Goal: Task Accomplishment & Management: Complete application form

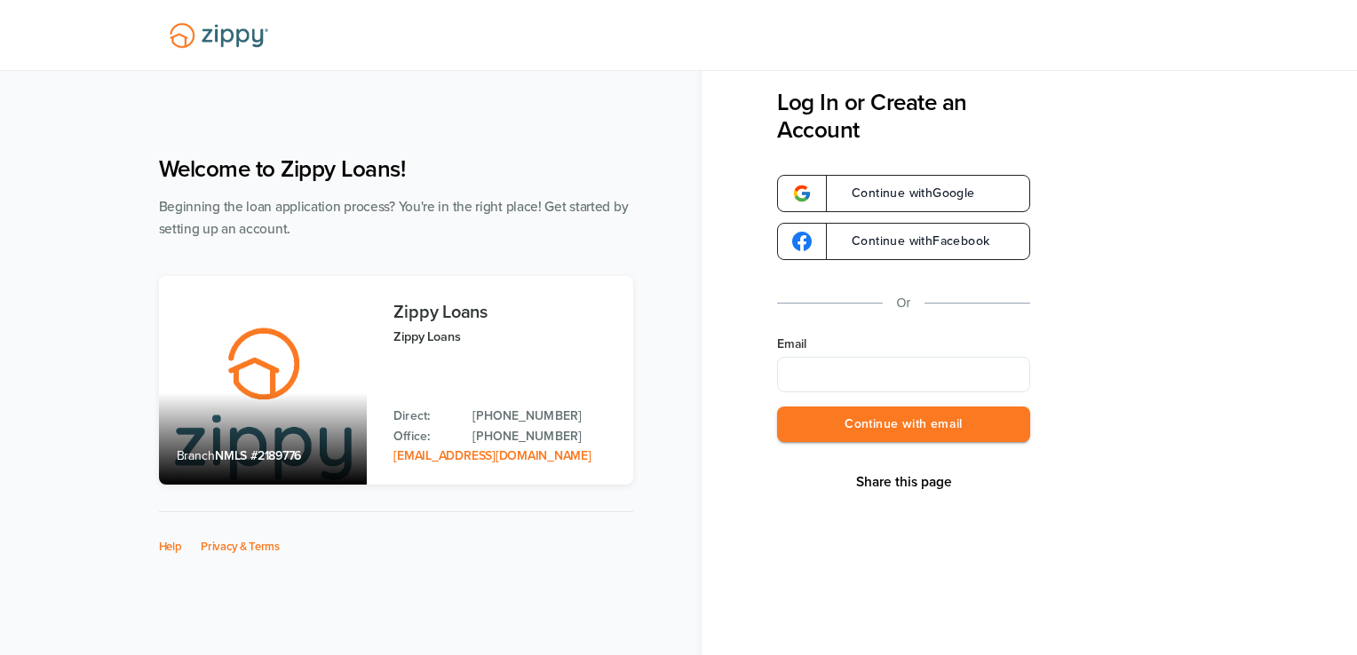
click at [869, 377] on input "Email" at bounding box center [903, 375] width 253 height 36
type input "*"
click at [825, 359] on input "Email" at bounding box center [903, 375] width 253 height 36
type input "*"
type input "**********"
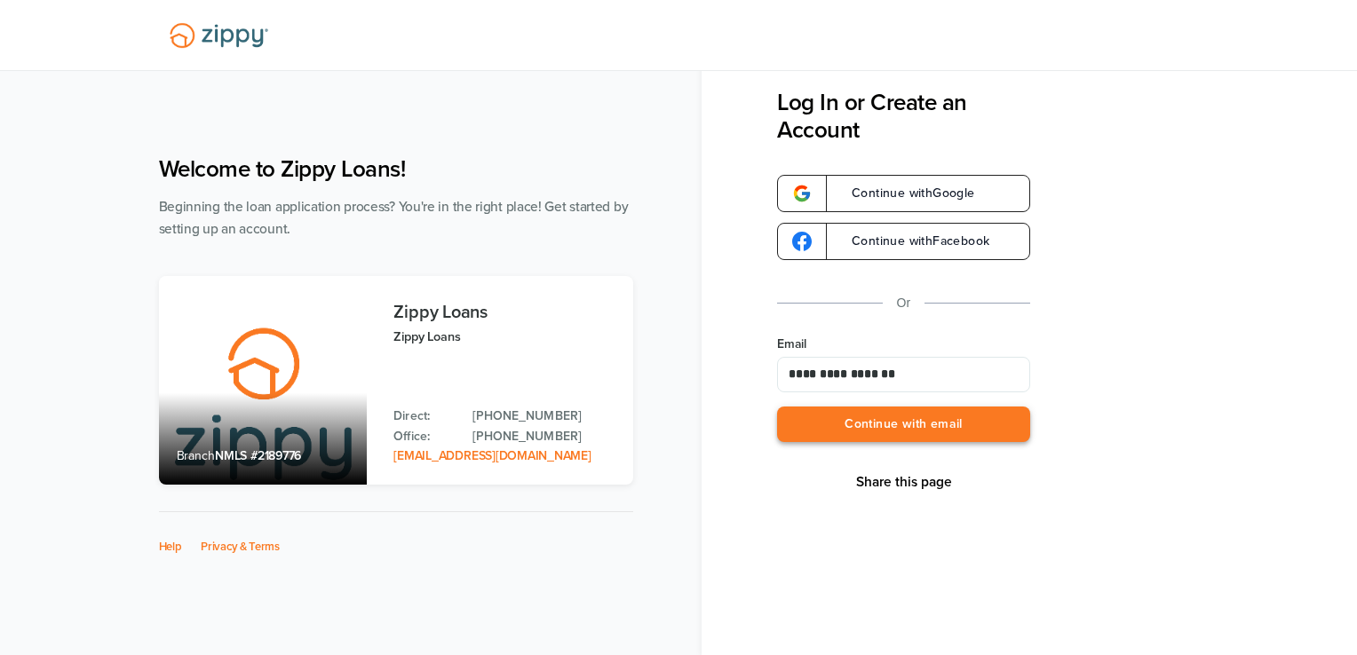
click at [853, 417] on button "Continue with email" at bounding box center [903, 425] width 253 height 36
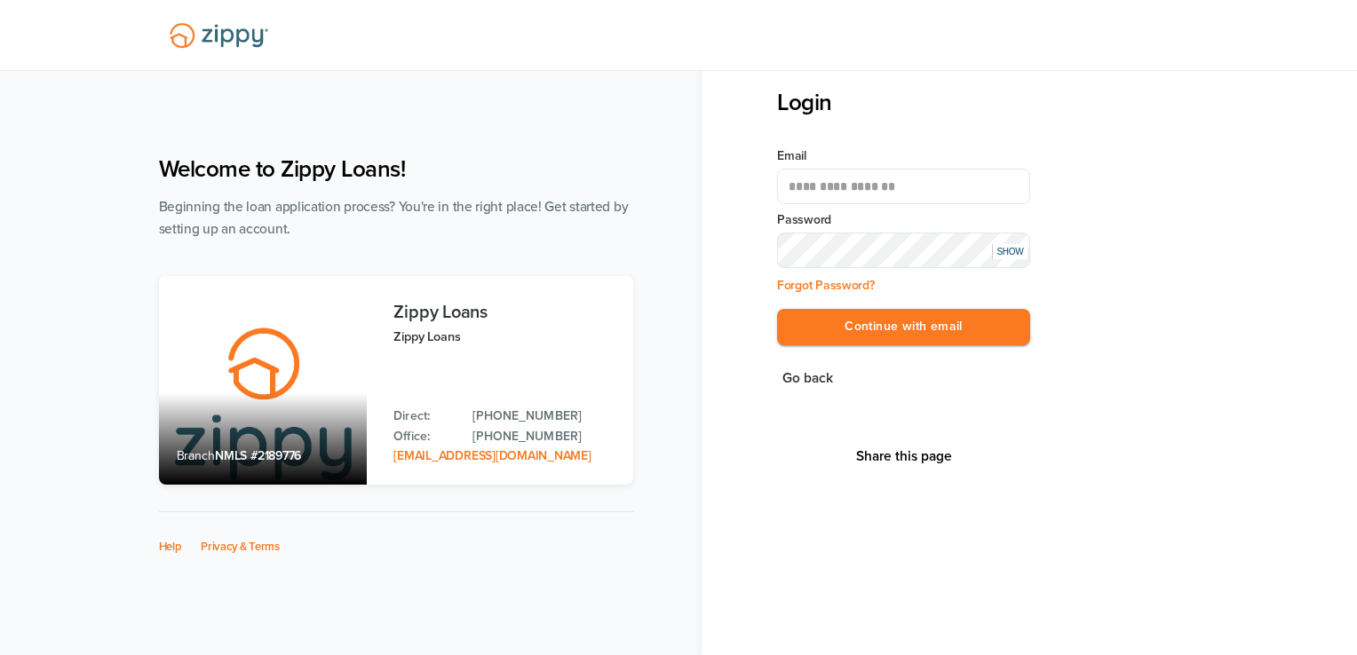
click at [777, 309] on button "Continue with email" at bounding box center [903, 327] width 253 height 36
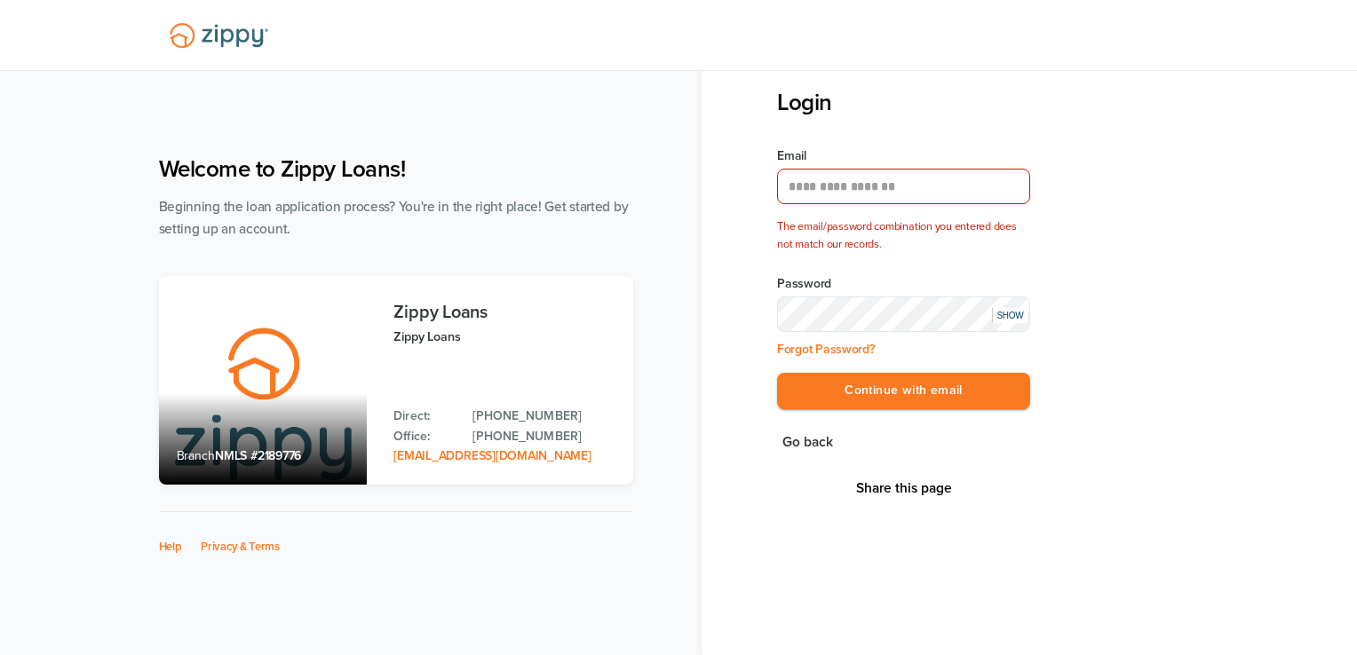
click at [999, 314] on div "SHOW" at bounding box center [1010, 315] width 36 height 15
click at [777, 373] on button "Continue with email" at bounding box center [903, 391] width 253 height 36
click at [853, 347] on link "Forgot Password?" at bounding box center [826, 349] width 98 height 15
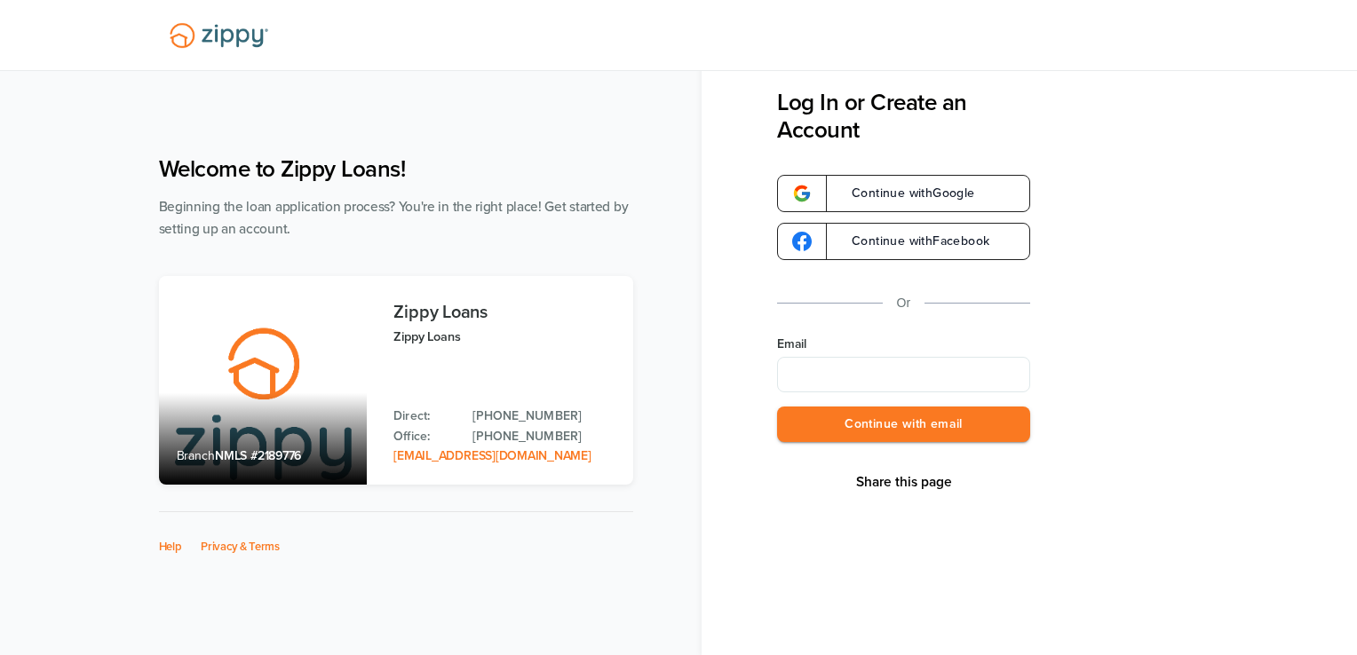
click at [840, 371] on input "Email" at bounding box center [903, 375] width 253 height 36
type input "**********"
click at [865, 432] on button "Continue with email" at bounding box center [903, 425] width 253 height 36
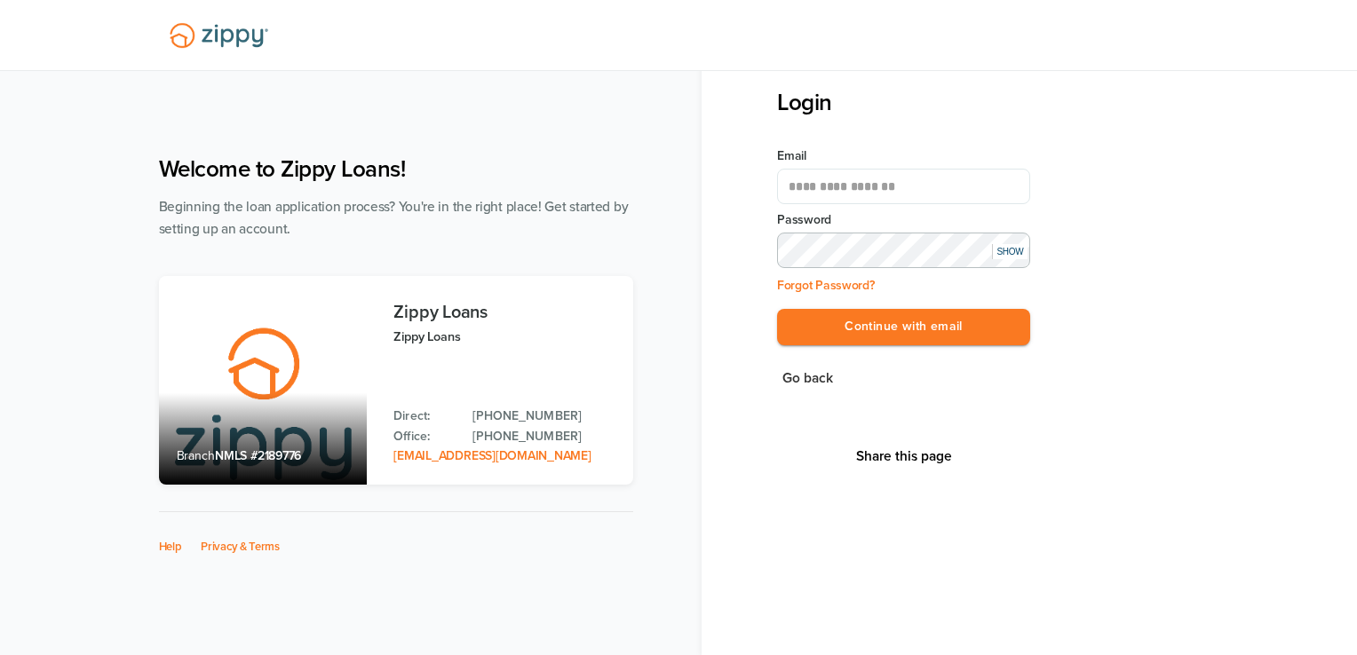
click at [777, 309] on button "Continue with email" at bounding box center [903, 327] width 253 height 36
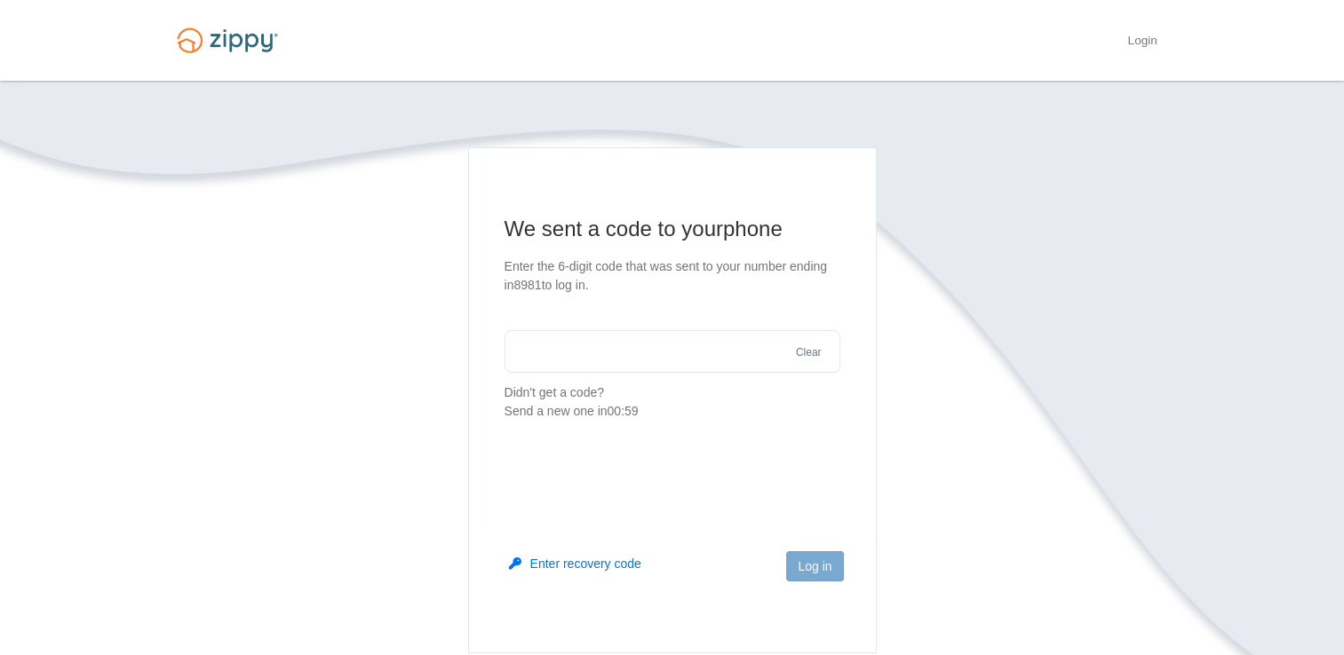
click at [746, 354] on input "text" at bounding box center [672, 351] width 336 height 43
type input "******"
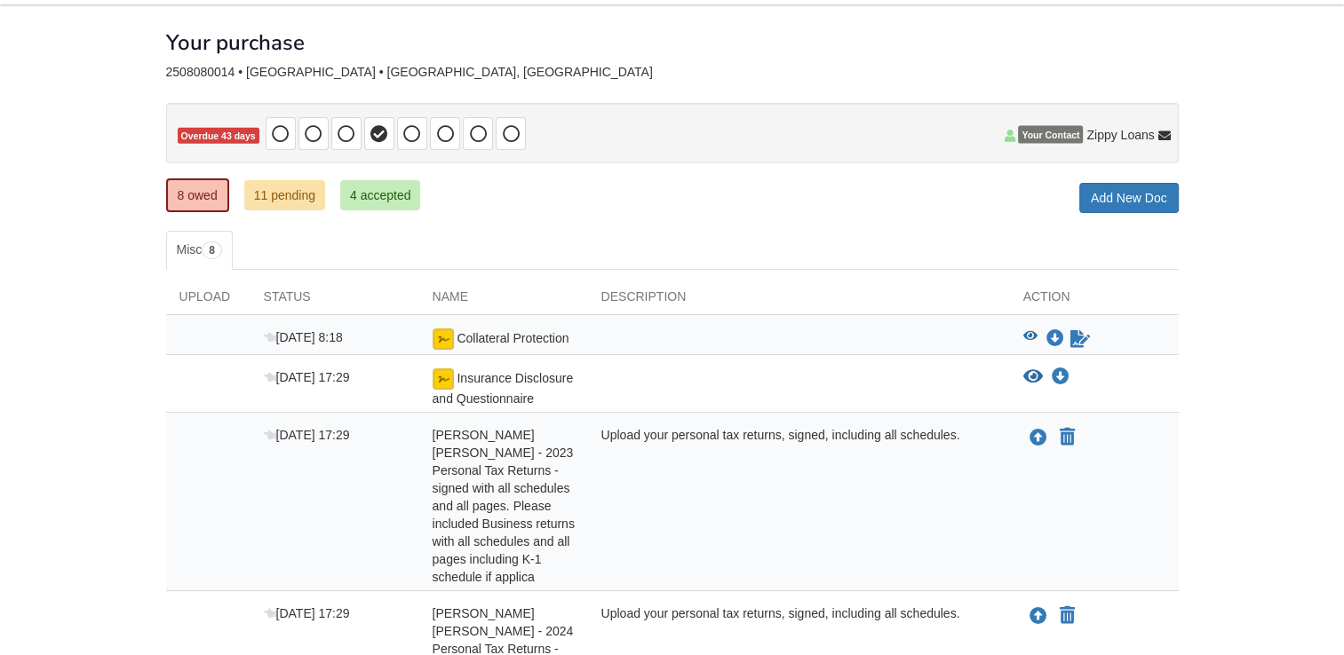
scroll to position [83, 0]
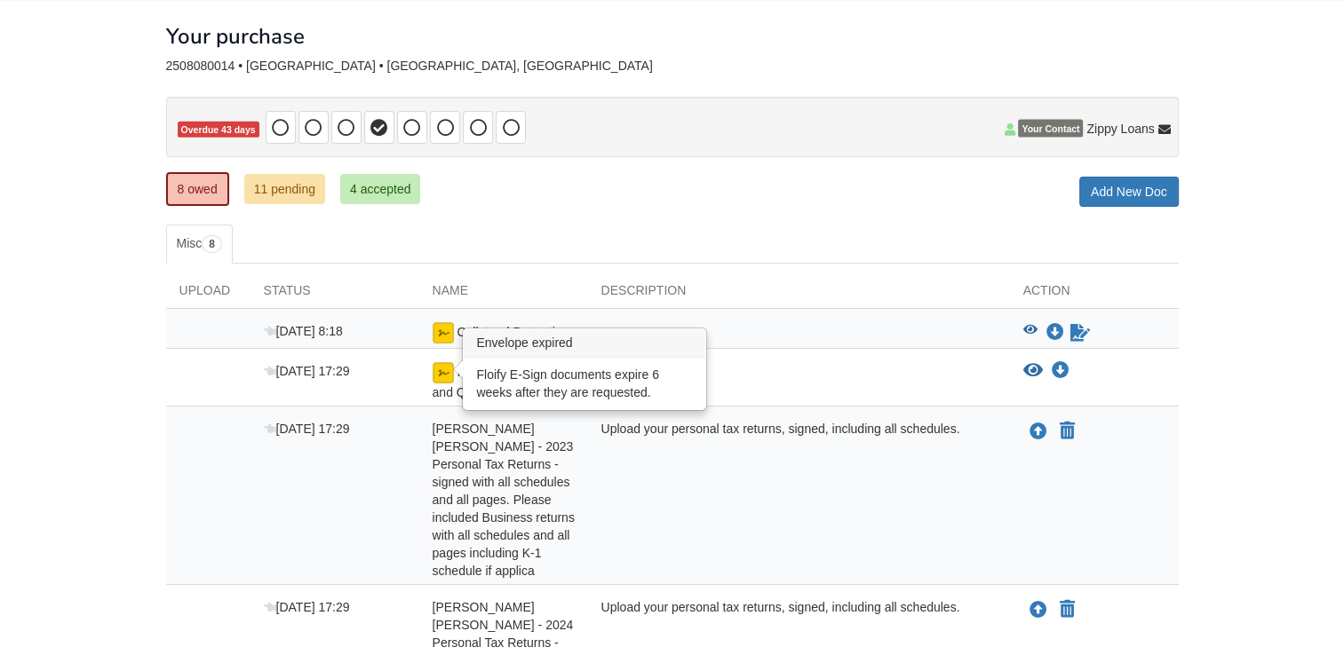
click at [444, 369] on img at bounding box center [443, 372] width 21 height 21
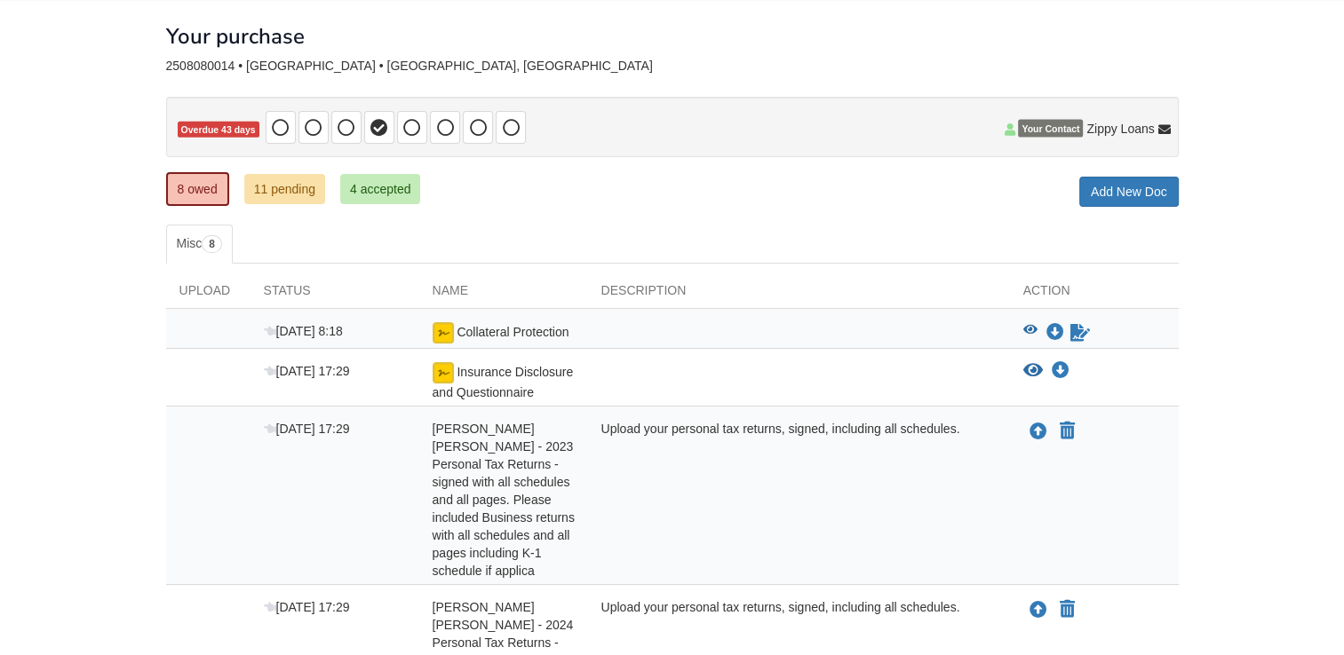
click at [1278, 261] on body "[EMAIL_ADDRESS][DOMAIN_NAME] Logout" at bounding box center [672, 644] width 1344 height 1455
